Goal: Task Accomplishment & Management: Manage account settings

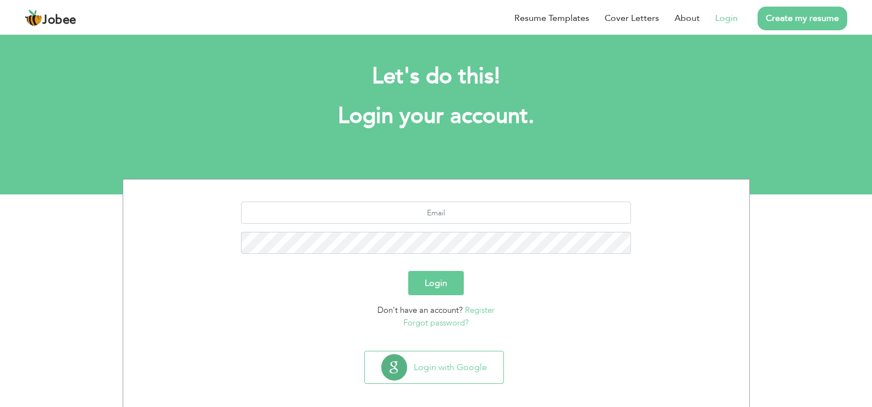
scroll to position [11, 0]
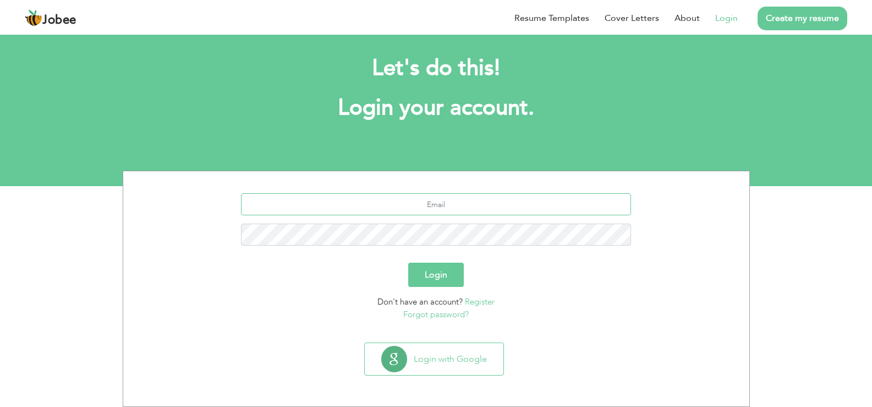
click at [462, 205] on input "text" at bounding box center [436, 204] width 390 height 22
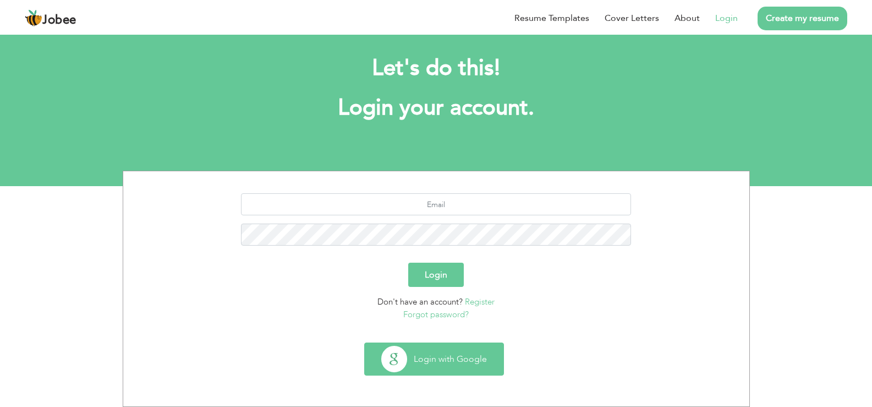
click at [457, 358] on button "Login with Google" at bounding box center [434, 359] width 139 height 32
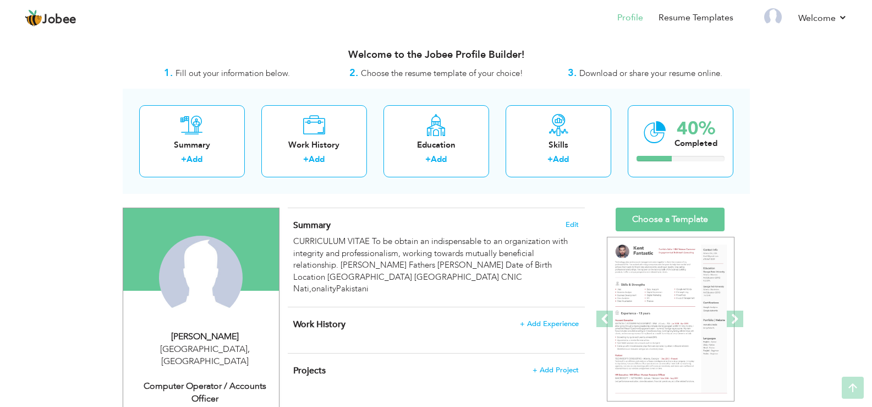
drag, startPoint x: 880, startPoint y: 73, endPoint x: 868, endPoint y: 57, distance: 19.7
click at [868, 57] on html "Jobee Profile Resume Templates Resume Templates Cover Letters About My Resume W…" at bounding box center [436, 203] width 872 height 407
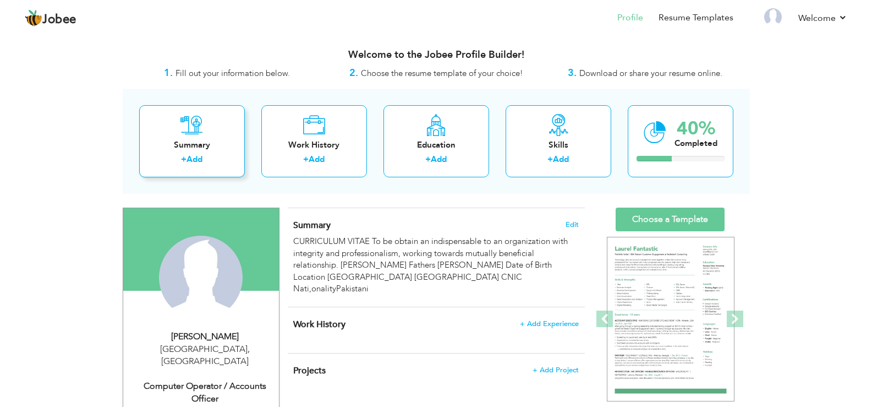
click at [210, 157] on div "+ Add" at bounding box center [192, 160] width 88 height 14
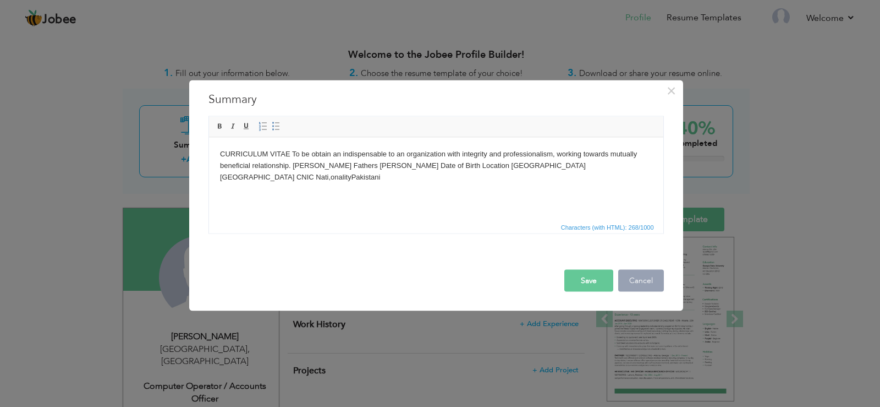
click at [636, 285] on button "Cancel" at bounding box center [641, 280] width 46 height 22
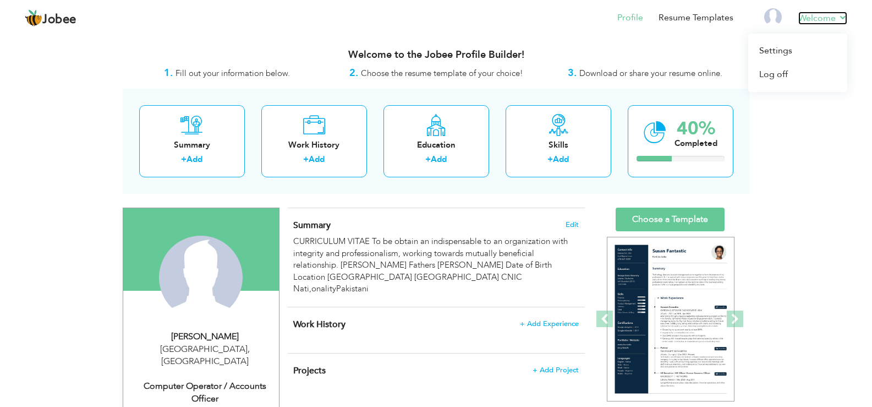
click at [838, 14] on link "Welcome" at bounding box center [822, 18] width 49 height 13
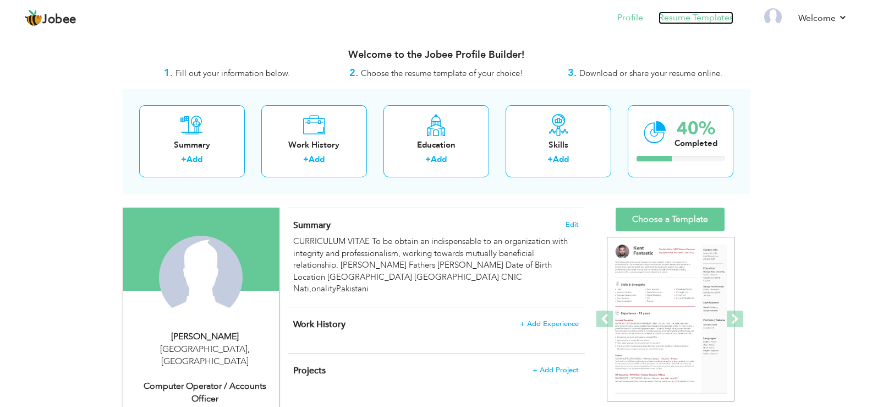
click at [682, 17] on link "Resume Templates" at bounding box center [695, 18] width 75 height 13
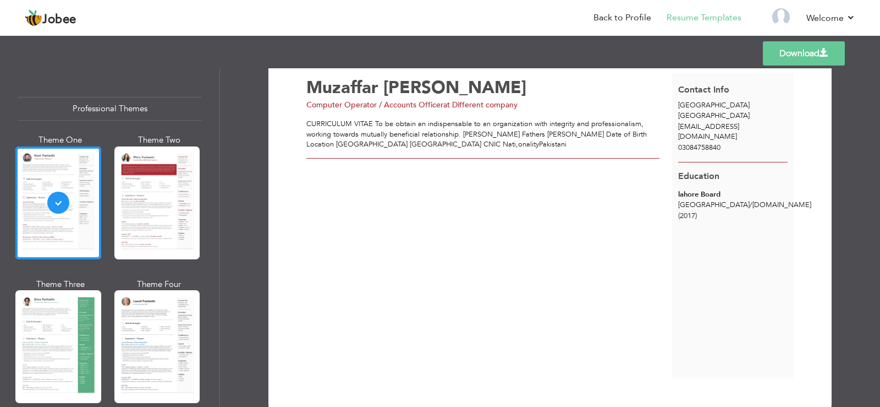
scroll to position [53, 0]
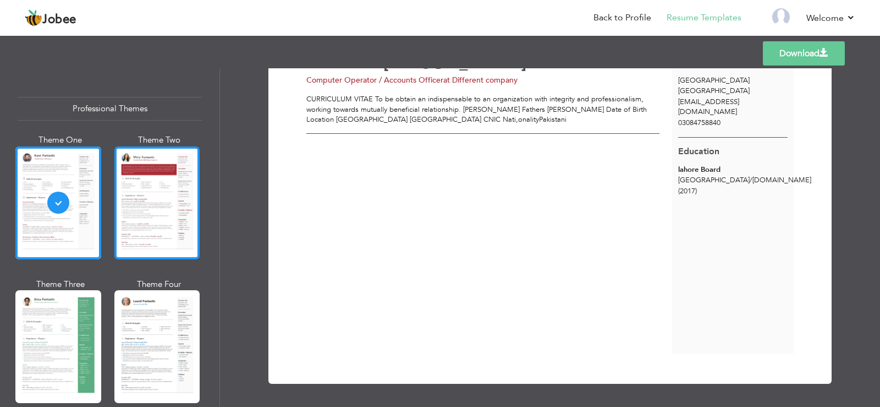
click at [175, 202] on div at bounding box center [157, 202] width 86 height 113
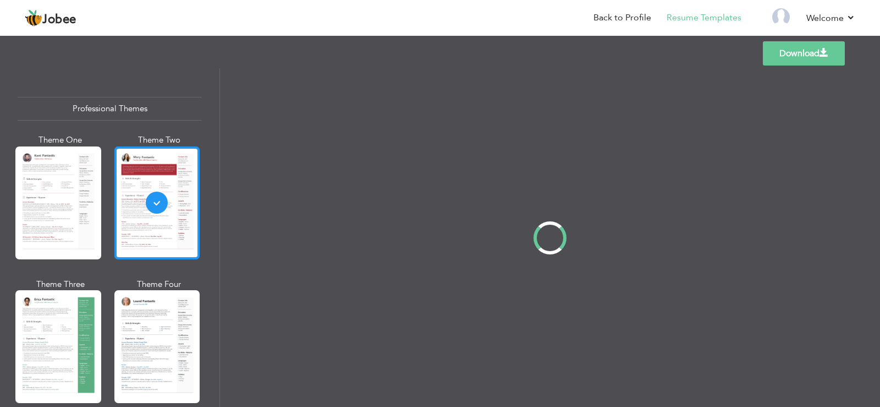
scroll to position [0, 0]
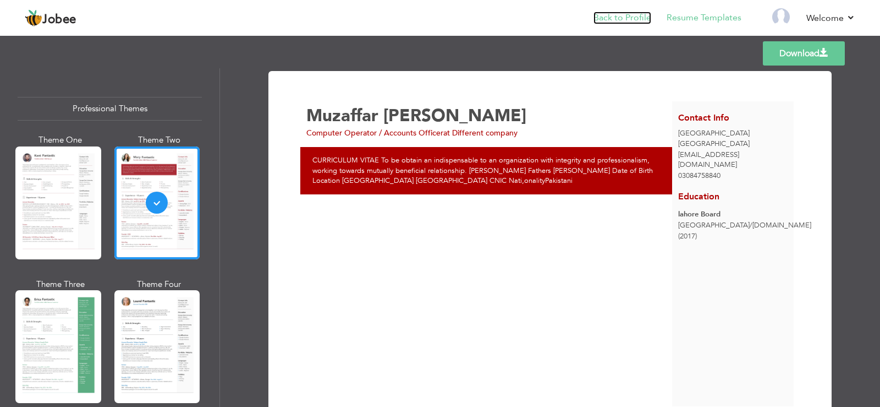
click at [632, 18] on link "Back to Profile" at bounding box center [623, 18] width 58 height 13
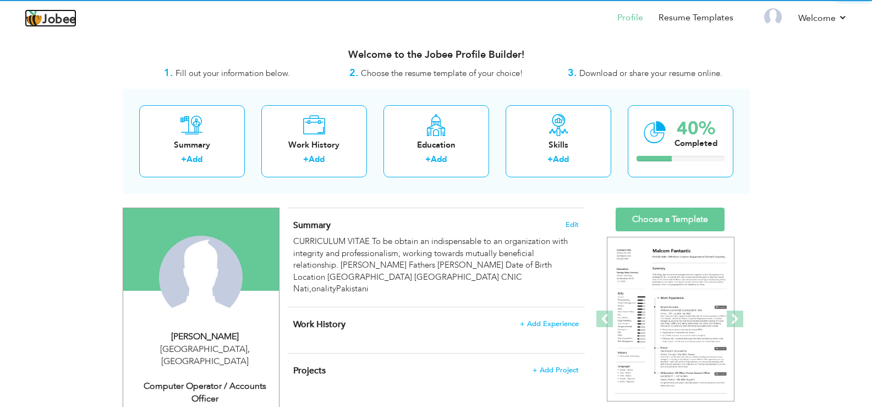
click at [57, 22] on span "Jobee" at bounding box center [59, 20] width 34 height 12
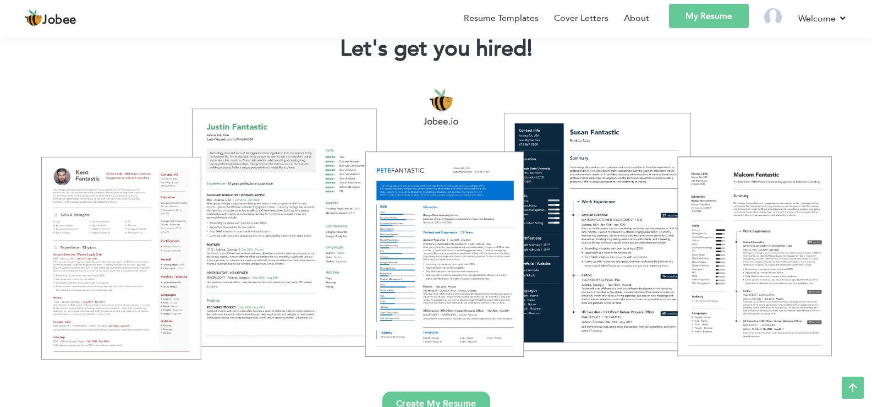
scroll to position [29, 0]
